Goal: Transaction & Acquisition: Book appointment/travel/reservation

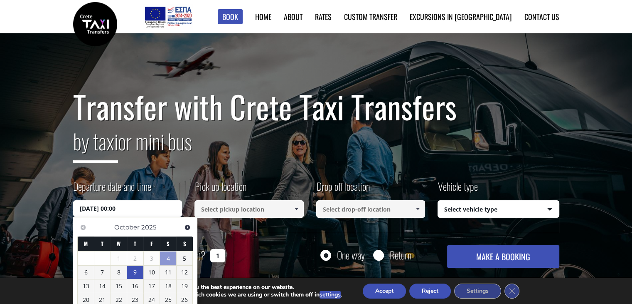
click at [142, 208] on input "[DATE] 00:00" at bounding box center [127, 208] width 109 height 17
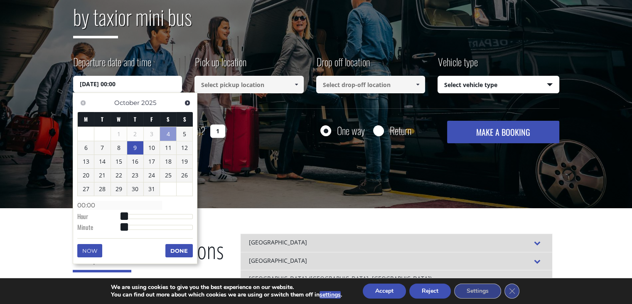
scroll to position [125, 0]
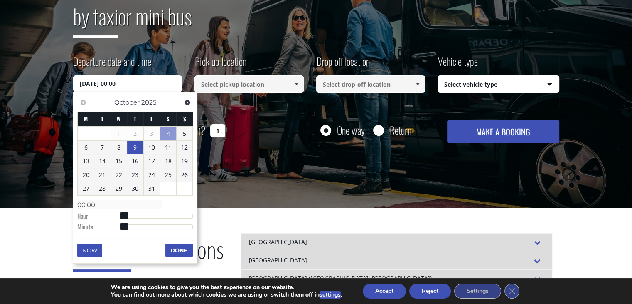
type input "[DATE] 02:00"
type input "02:00"
click at [131, 215] on div at bounding box center [158, 215] width 69 height 5
click at [131, 215] on span at bounding box center [129, 215] width 7 height 7
type input "[DATE] 03:00"
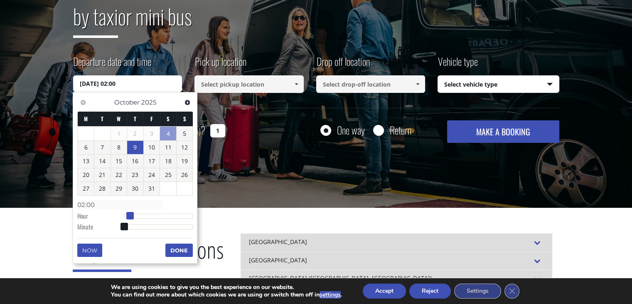
type input "03:00"
type input "[DATE] 04:00"
type input "04:00"
type input "[DATE] 05:00"
type input "05:00"
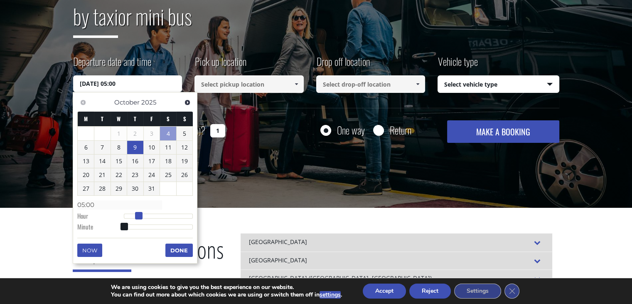
type input "[DATE] 06:00"
type input "06:00"
type input "[DATE] 07:00"
type input "07:00"
type input "[DATE] 06:00"
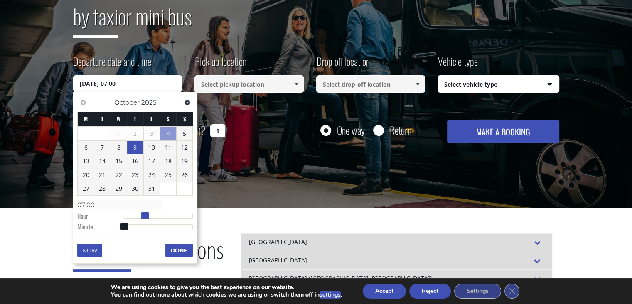
type input "06:00"
drag, startPoint x: 126, startPoint y: 215, endPoint x: 140, endPoint y: 217, distance: 13.5
click at [140, 217] on span at bounding box center [141, 215] width 7 height 7
type input "[DATE] 06:01"
type input "06:01"
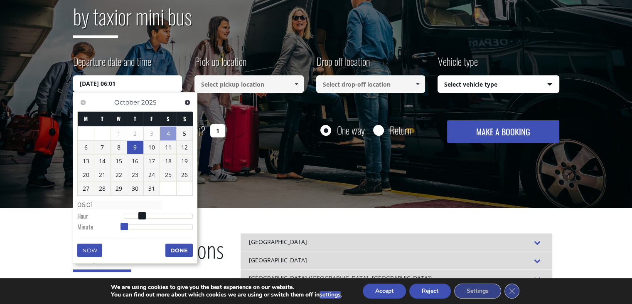
type input "[DATE] 06:02"
type input "06:02"
type input "[DATE] 06:04"
type input "06:04"
type input "[DATE] 06:05"
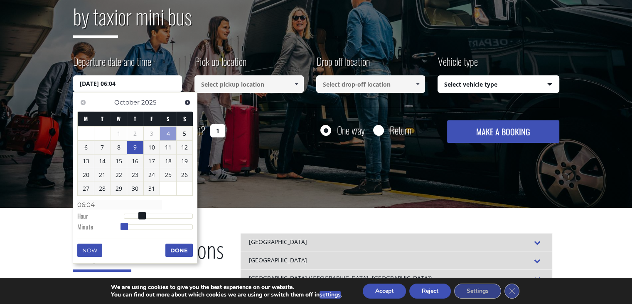
type input "06:05"
type input "[DATE] 06:06"
type input "06:06"
type input "[DATE] 06:08"
type input "06:08"
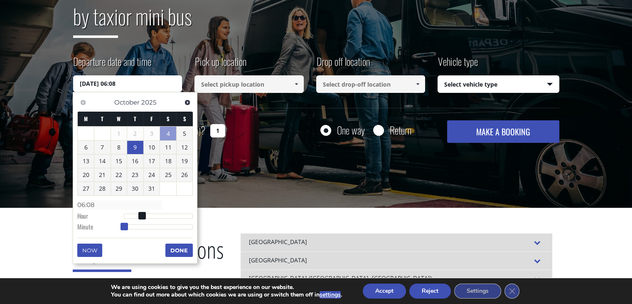
type input "[DATE] 06:09"
type input "06:09"
type input "[DATE] 06:10"
type input "06:10"
type input "[DATE] 06:11"
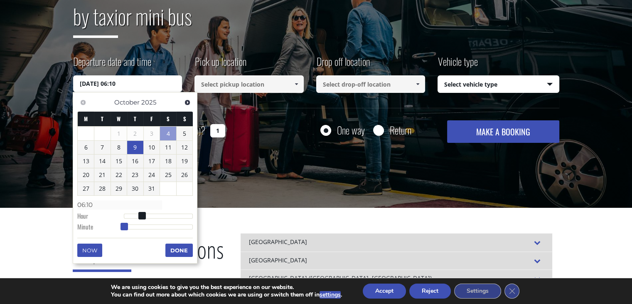
type input "06:11"
type input "[DATE] 06:12"
type input "06:12"
type input "[DATE] 06:13"
type input "06:13"
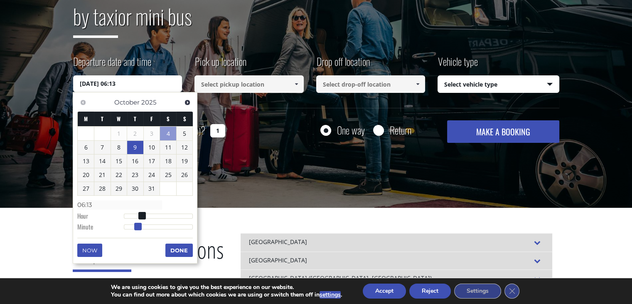
type input "[DATE] 06:14"
type input "06:14"
type input "[DATE] 06:15"
type input "06:15"
type input "[DATE] 06:16"
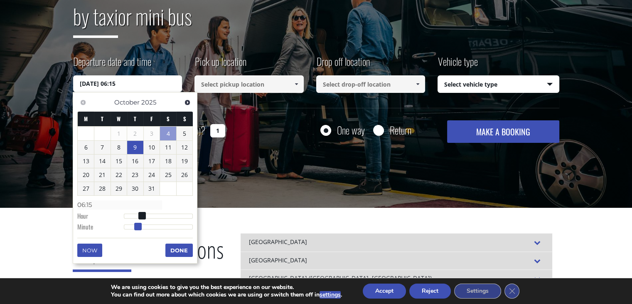
type input "06:16"
type input "[DATE] 06:17"
type input "06:17"
type input "[DATE] 06:19"
type input "06:19"
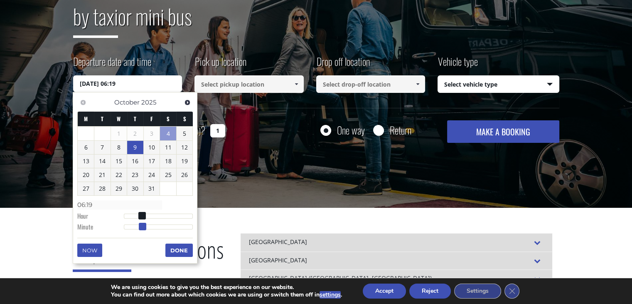
type input "[DATE] 06:20"
type input "06:20"
type input "[DATE] 06:21"
type input "06:21"
type input "[DATE] 06:23"
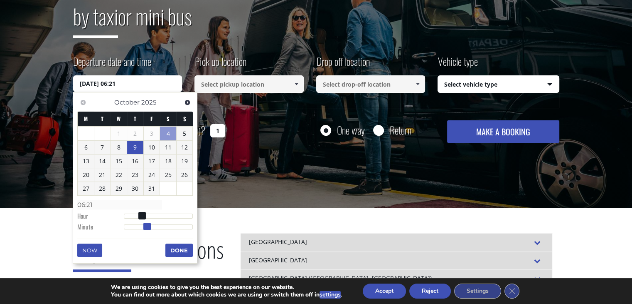
type input "06:23"
type input "[DATE] 06:24"
type input "06:24"
type input "[DATE] 06:25"
type input "06:25"
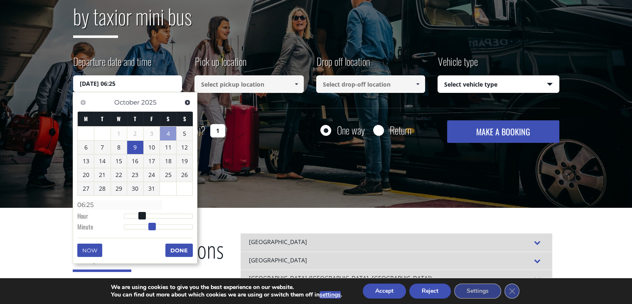
type input "[DATE] 06:26"
type input "06:26"
type input "[DATE] 06:27"
type input "06:27"
type input "[DATE] 06:28"
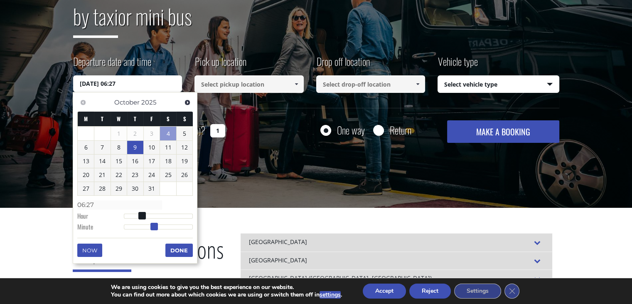
type input "06:28"
type input "[DATE] 06:29"
type input "06:29"
type input "[DATE] 06:30"
type input "06:30"
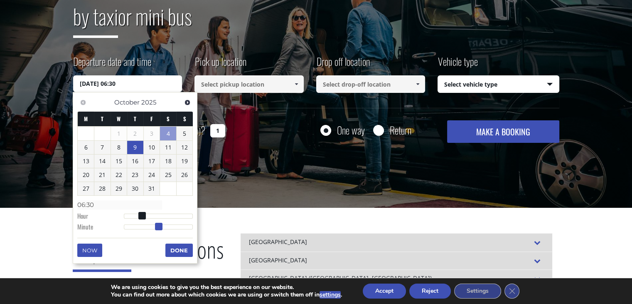
drag, startPoint x: 124, startPoint y: 227, endPoint x: 160, endPoint y: 222, distance: 35.6
click at [160, 222] on span at bounding box center [158, 225] width 7 height 7
click at [183, 253] on button "Done" at bounding box center [178, 249] width 27 height 13
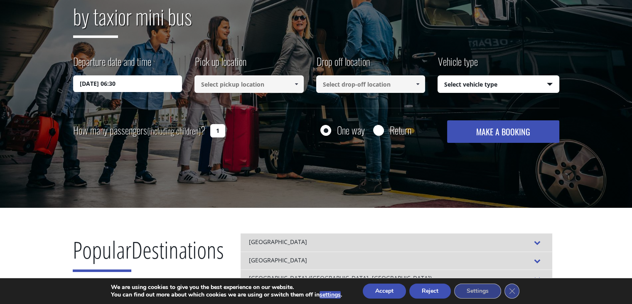
click at [280, 90] on input at bounding box center [249, 83] width 109 height 17
click at [298, 81] on span at bounding box center [296, 84] width 7 height 7
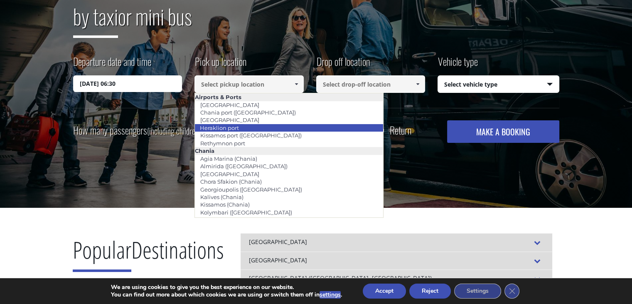
click at [262, 130] on li "Heraklion port" at bounding box center [289, 127] width 188 height 7
type input "Heraklion port"
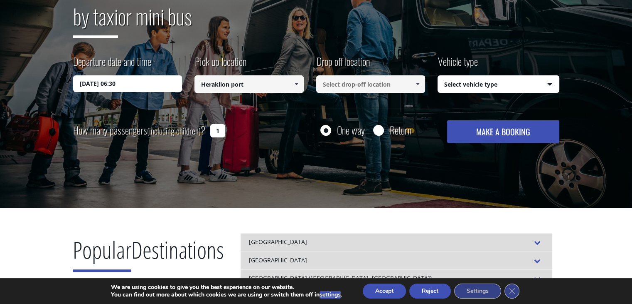
click at [347, 87] on input at bounding box center [370, 83] width 109 height 17
click at [421, 82] on link at bounding box center [418, 83] width 14 height 17
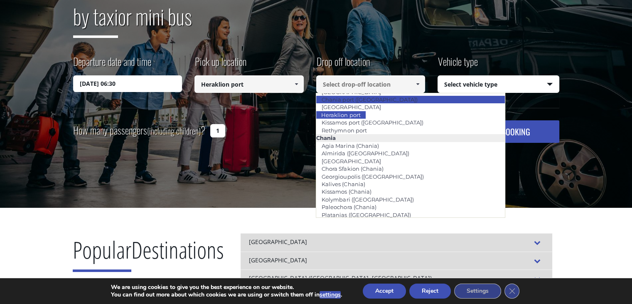
scroll to position [0, 0]
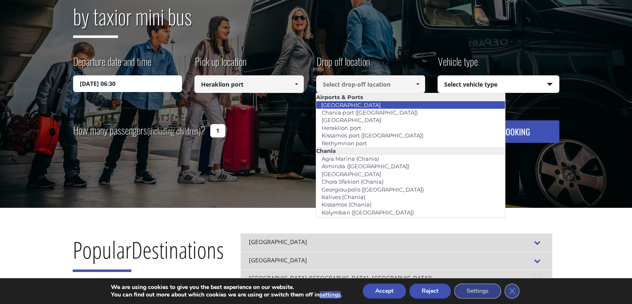
click at [373, 105] on li "[GEOGRAPHIC_DATA]" at bounding box center [410, 104] width 188 height 7
type input "[GEOGRAPHIC_DATA]"
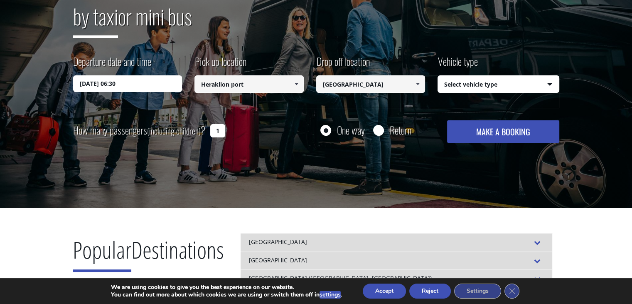
click at [489, 87] on select "Select vehicle type Taxi (4 passengers) Mercedes E Class Mini Van (7 passengers…" at bounding box center [498, 84] width 121 height 17
select select "540"
click at [438, 76] on select "Select vehicle type Taxi (4 passengers) Mercedes E Class Mini Van (7 passengers…" at bounding box center [498, 84] width 121 height 17
click at [220, 130] on input "1" at bounding box center [217, 130] width 15 height 13
click at [216, 130] on input "14" at bounding box center [217, 130] width 15 height 13
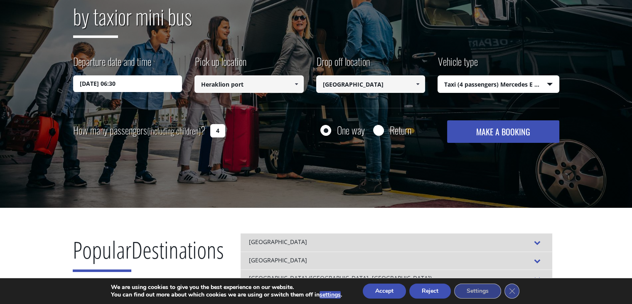
type input "4"
click at [481, 130] on button "MAKE A BOOKING" at bounding box center [503, 131] width 112 height 22
